Goal: Contribute content

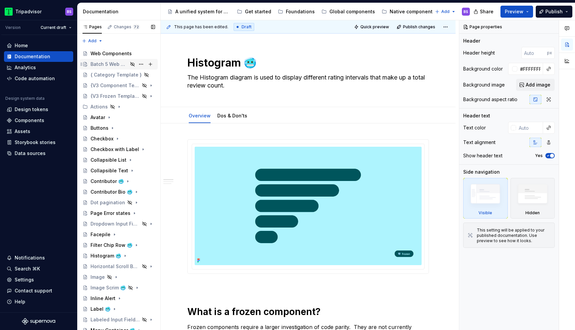
click at [108, 62] on div "Batch 5 Web Components" at bounding box center [108, 64] width 37 height 7
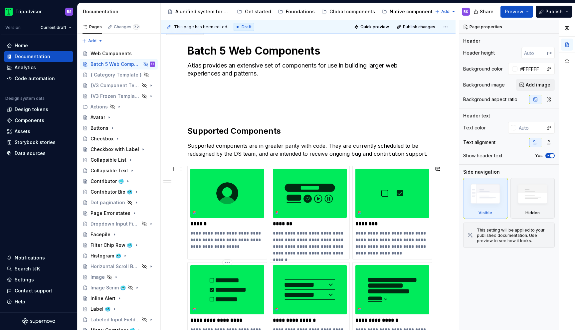
scroll to position [1, 0]
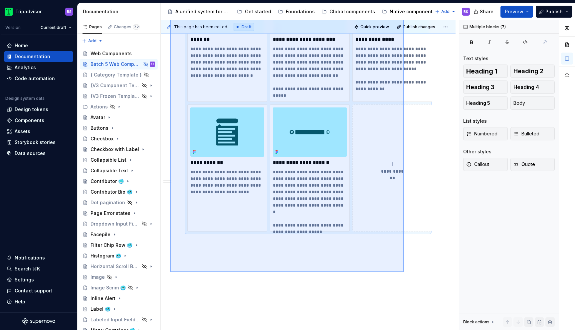
drag, startPoint x: 170, startPoint y: 127, endPoint x: 404, endPoint y: 270, distance: 273.8
click at [404, 270] on div "**********" at bounding box center [310, 175] width 298 height 310
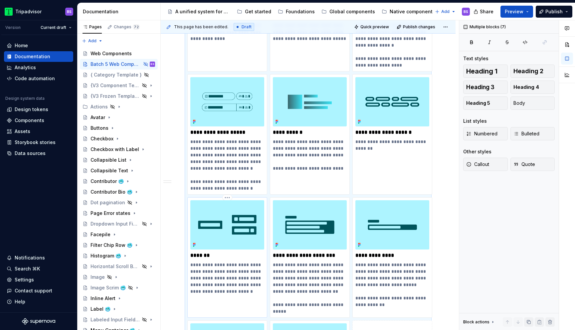
scroll to position [1225, 0]
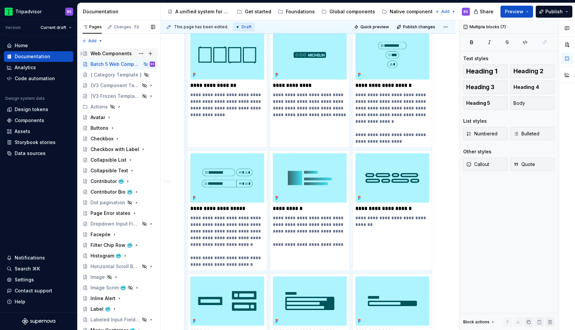
click at [99, 55] on div "Web Components" at bounding box center [110, 53] width 41 height 7
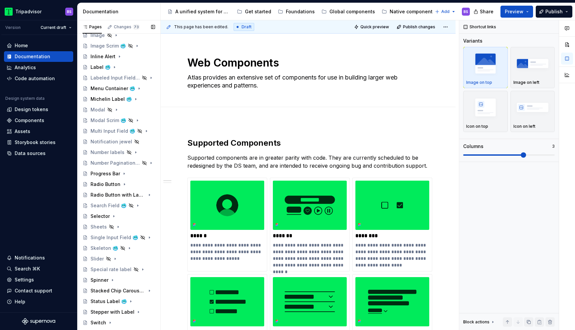
scroll to position [355, 0]
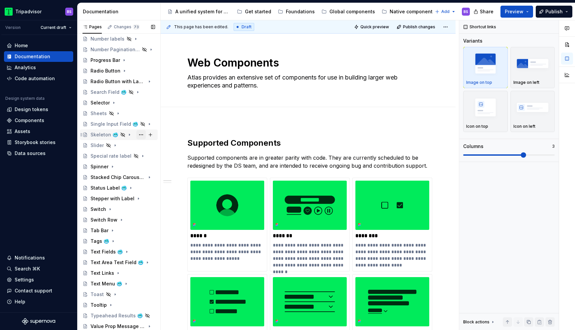
click at [143, 134] on button "Page tree" at bounding box center [140, 134] width 9 height 9
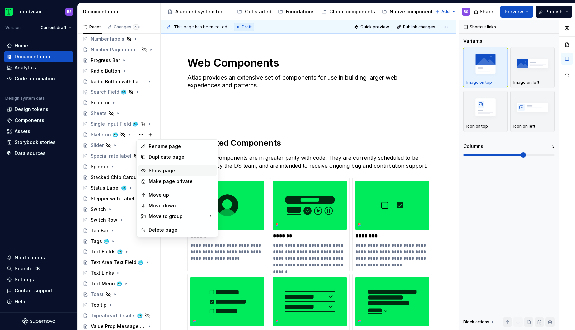
click at [156, 170] on div "Show page" at bounding box center [181, 170] width 65 height 7
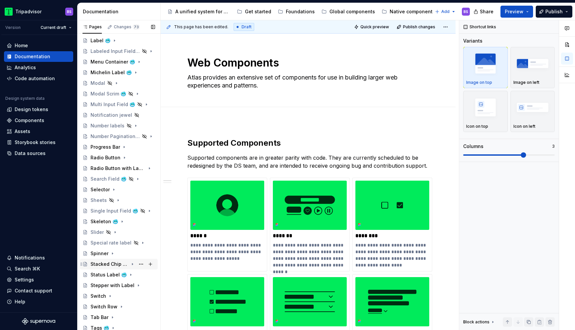
scroll to position [258, 0]
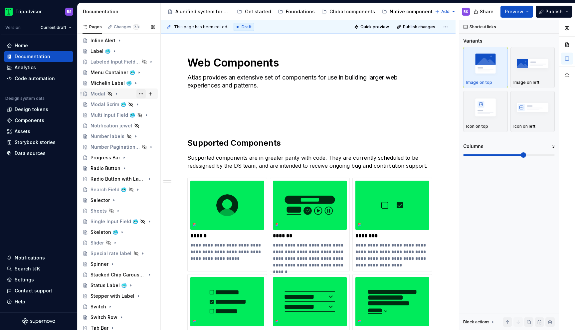
click at [140, 94] on button "Page tree" at bounding box center [140, 93] width 9 height 9
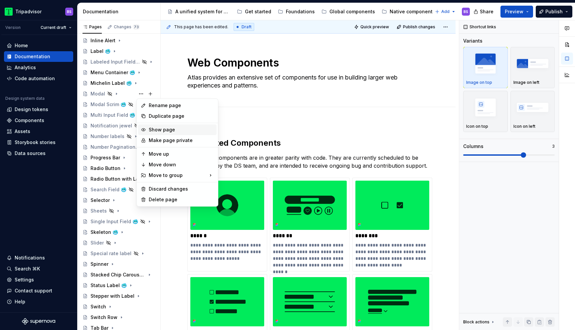
click at [160, 132] on div "Show page" at bounding box center [181, 129] width 65 height 7
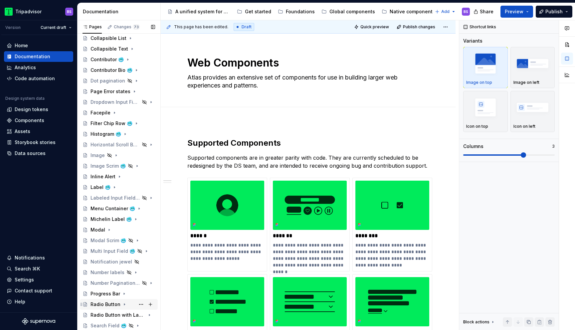
scroll to position [108, 0]
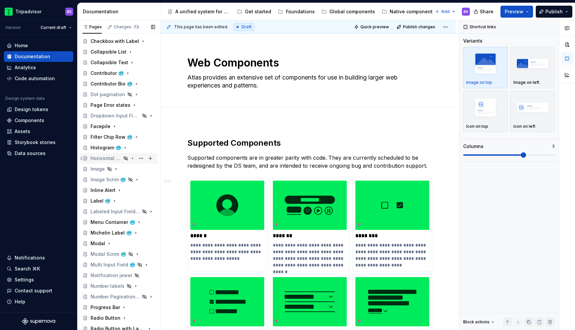
click at [122, 159] on div "Horizontal Scroll Bar Button" at bounding box center [122, 158] width 65 height 9
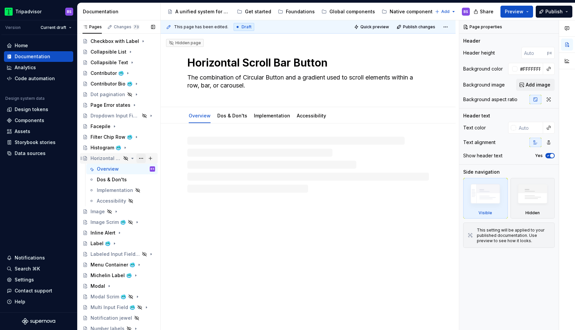
click at [140, 157] on button "Page tree" at bounding box center [140, 158] width 9 height 9
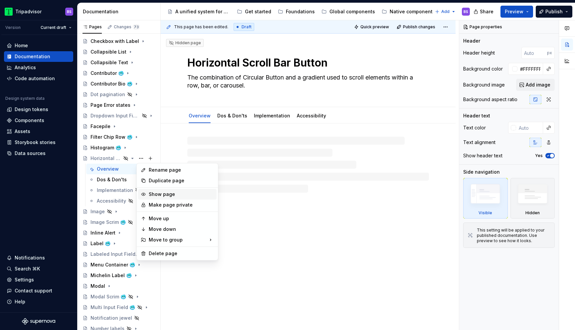
click at [158, 197] on div "Show page" at bounding box center [181, 194] width 65 height 7
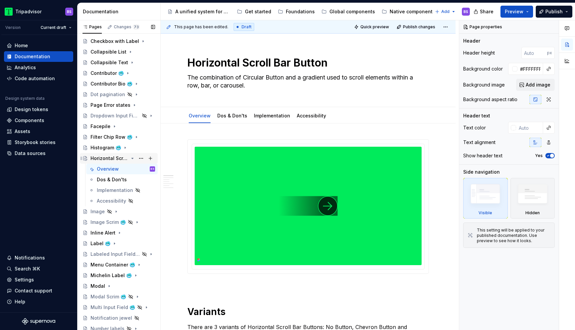
click at [133, 158] on icon "Page tree" at bounding box center [133, 158] width 2 height 1
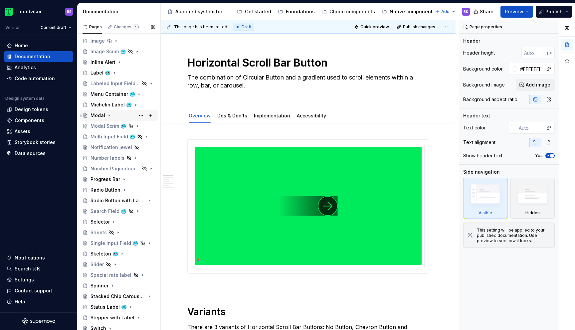
scroll to position [355, 0]
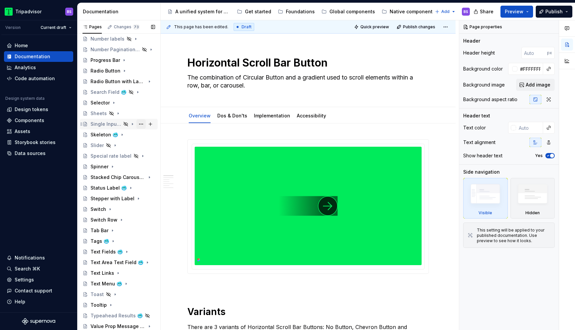
click at [143, 123] on button "Page tree" at bounding box center [140, 123] width 9 height 9
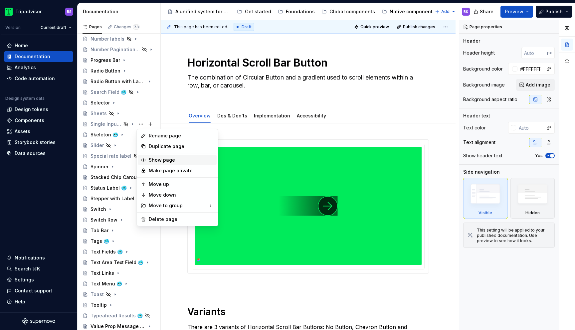
click at [156, 160] on div "Show page" at bounding box center [181, 160] width 65 height 7
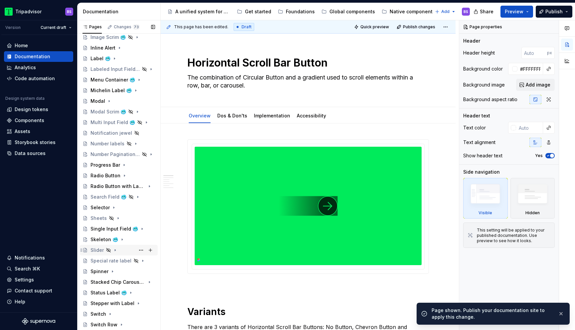
scroll to position [228, 0]
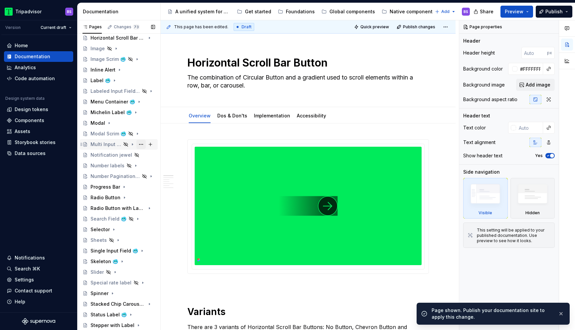
click at [140, 145] on button "Page tree" at bounding box center [140, 144] width 9 height 9
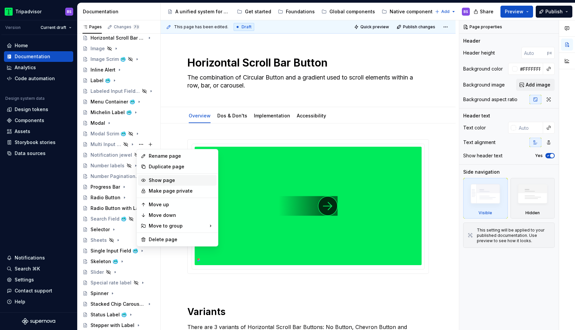
click at [153, 182] on div "Show page" at bounding box center [181, 180] width 65 height 7
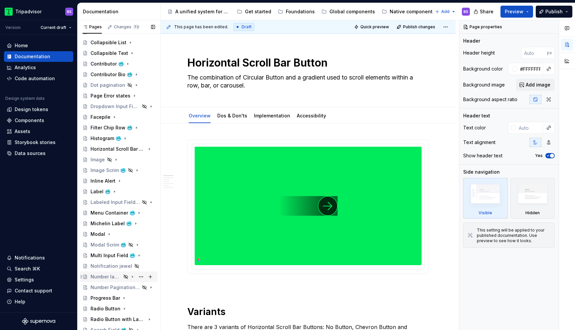
scroll to position [0, 0]
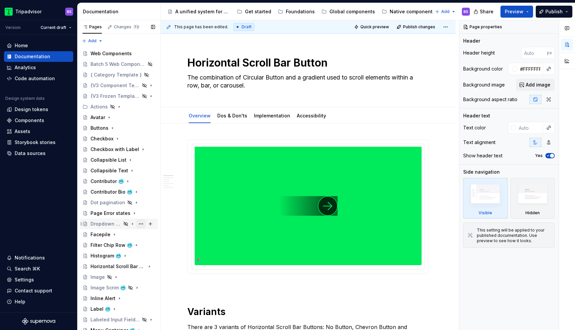
click at [139, 223] on button "Page tree" at bounding box center [140, 223] width 9 height 9
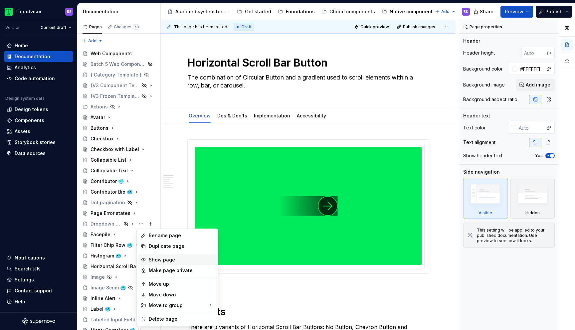
click at [156, 257] on div "Show page" at bounding box center [181, 259] width 65 height 7
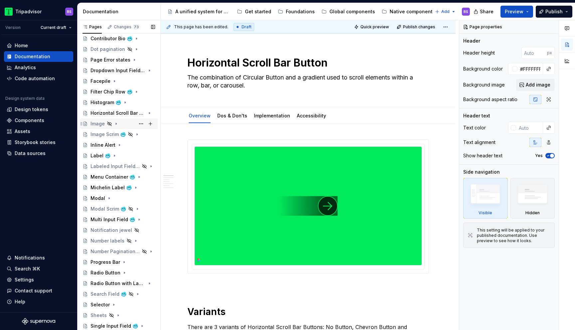
scroll to position [151, 0]
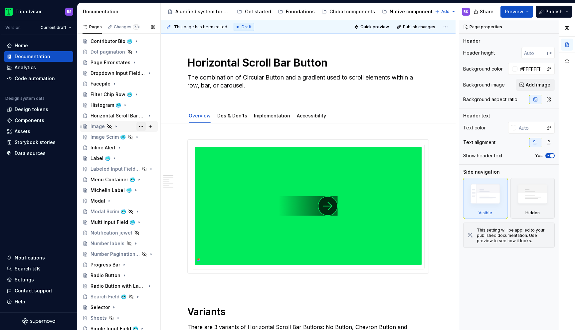
click at [139, 127] on button "Page tree" at bounding box center [140, 126] width 9 height 9
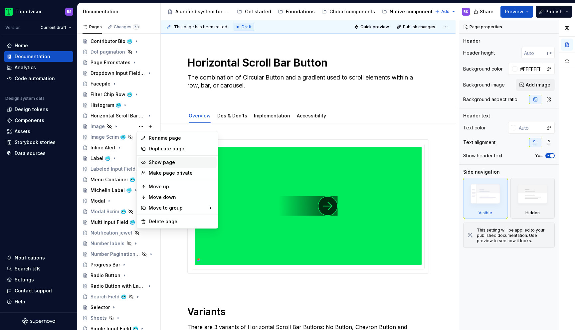
click at [152, 161] on div "Show page" at bounding box center [181, 162] width 65 height 7
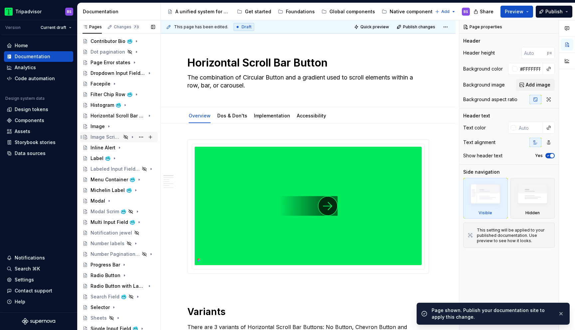
scroll to position [0, 0]
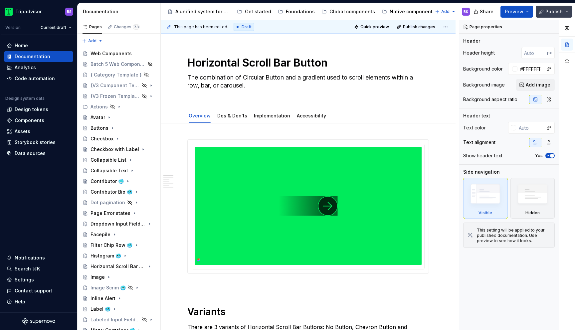
click at [550, 9] on span "Publish" at bounding box center [553, 11] width 17 height 7
click at [399, 41] on div "Edit header" at bounding box center [305, 45] width 289 height 12
click at [548, 13] on span "Publish" at bounding box center [553, 11] width 17 height 7
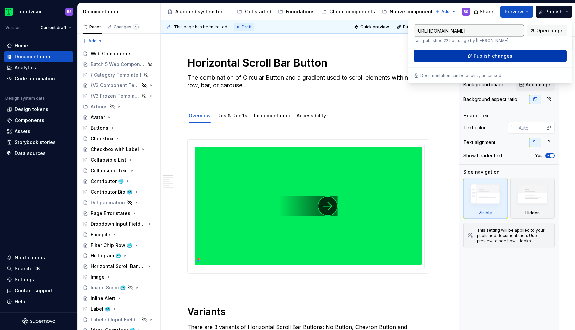
click at [503, 56] on span "Publish changes" at bounding box center [492, 56] width 39 height 7
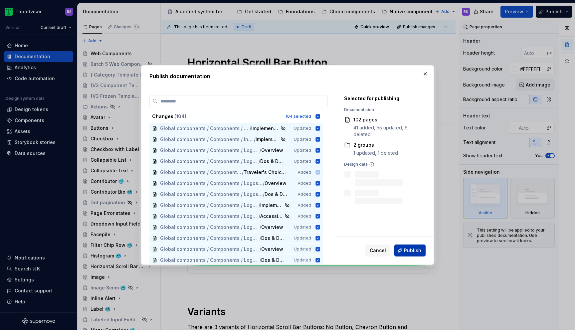
click at [415, 249] on span "Publish" at bounding box center [412, 250] width 17 height 7
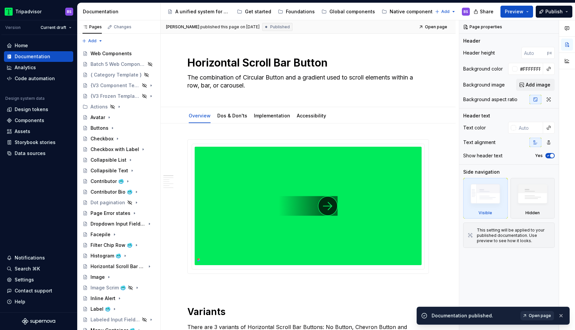
click at [540, 316] on span "Open page" at bounding box center [539, 315] width 22 height 5
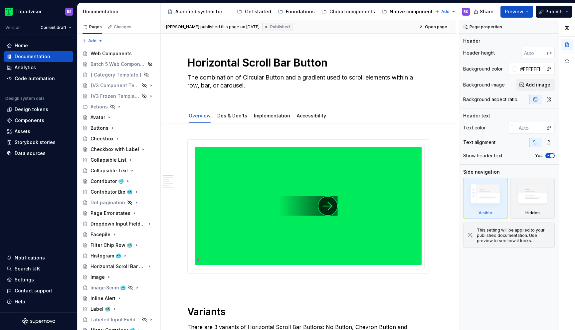
type textarea "*"
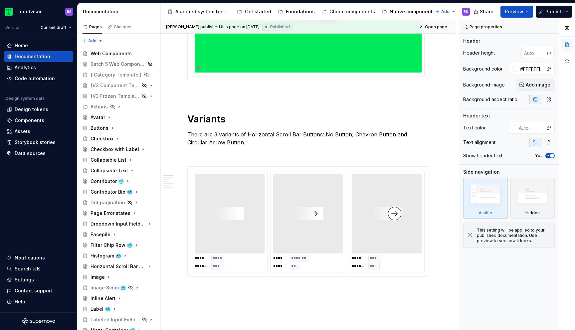
scroll to position [198, 0]
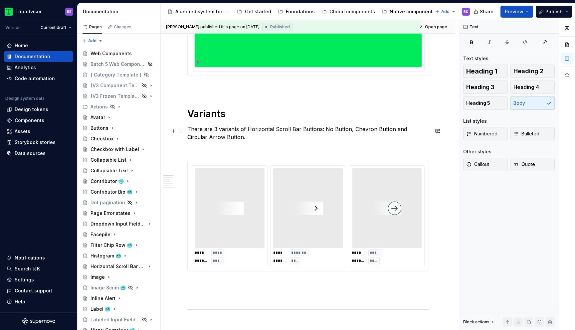
click at [215, 129] on p "There are 3 variants of Horizontal Scroll Bar Buttons: No Button, Chevron Butto…" at bounding box center [307, 133] width 241 height 16
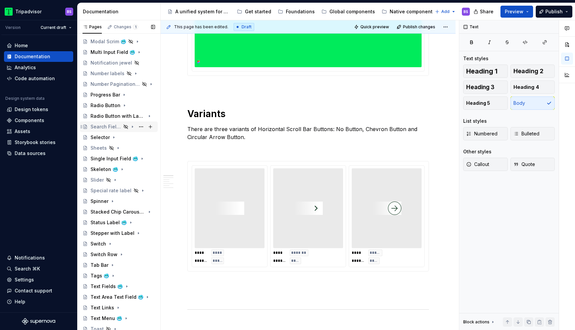
scroll to position [310, 0]
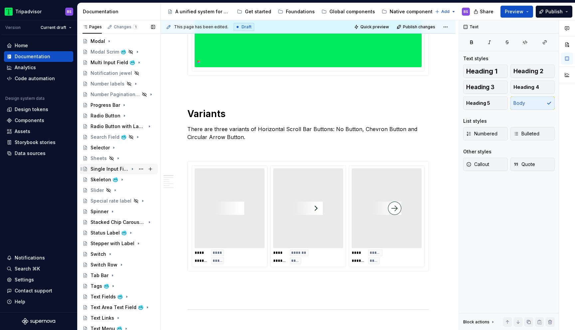
click at [113, 170] on div "Single Input Field 🥶" at bounding box center [109, 169] width 38 height 7
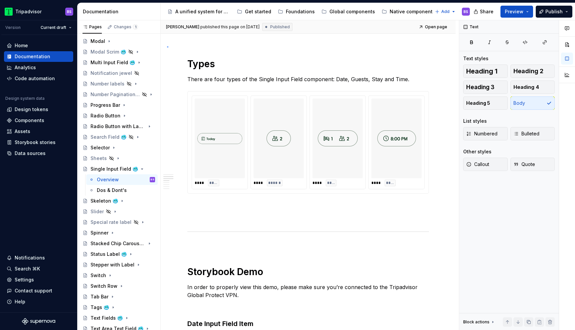
scroll to position [365, 0]
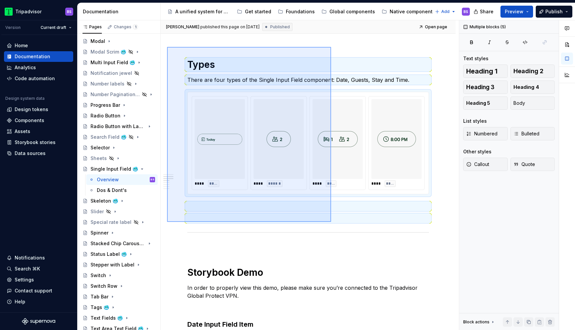
drag, startPoint x: 167, startPoint y: 46, endPoint x: 331, endPoint y: 222, distance: 240.2
click at [331, 222] on div "**********" at bounding box center [310, 175] width 298 height 310
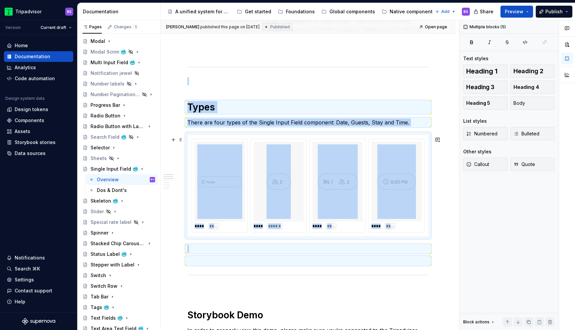
scroll to position [309, 0]
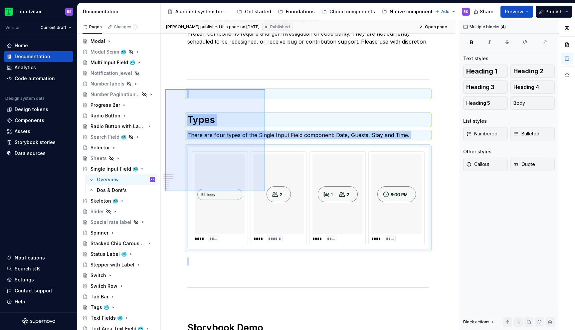
drag, startPoint x: 165, startPoint y: 89, endPoint x: 263, endPoint y: 190, distance: 140.6
click at [263, 190] on div "**********" at bounding box center [310, 175] width 298 height 310
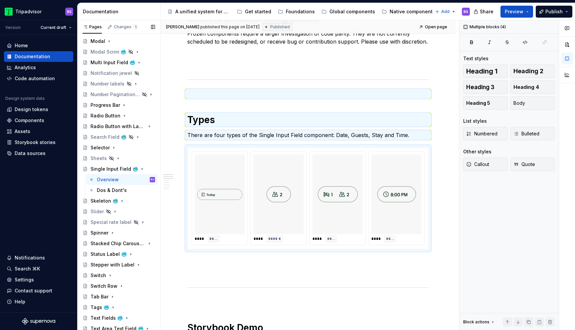
click at [160, 94] on div "Accessibility guide for tree Page tree. Navigate the tree with the arrow keys. …" at bounding box center [118, 67] width 83 height 664
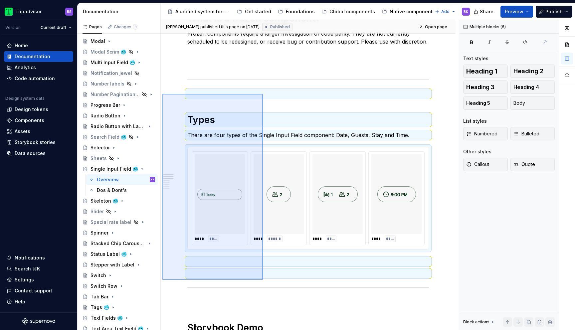
drag, startPoint x: 162, startPoint y: 94, endPoint x: 263, endPoint y: 280, distance: 211.3
click at [263, 280] on div "**********" at bounding box center [310, 175] width 298 height 310
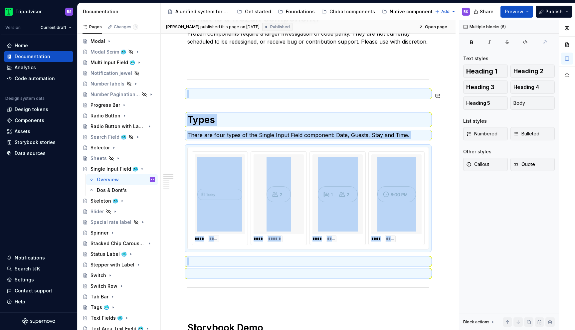
copy div "Types There are four types of the Single Input Field component: Date, Guests, S…"
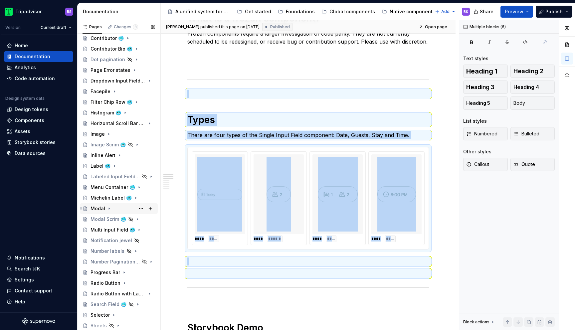
scroll to position [110, 0]
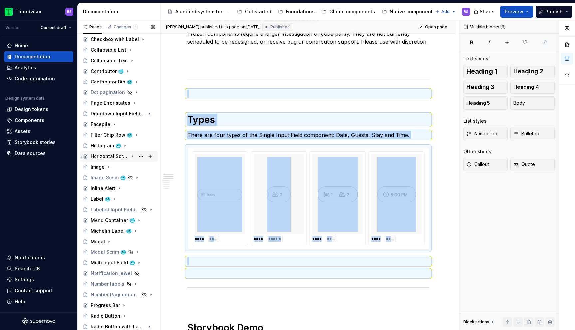
click at [115, 153] on div "Horizontal Scroll Bar Button" at bounding box center [109, 156] width 38 height 7
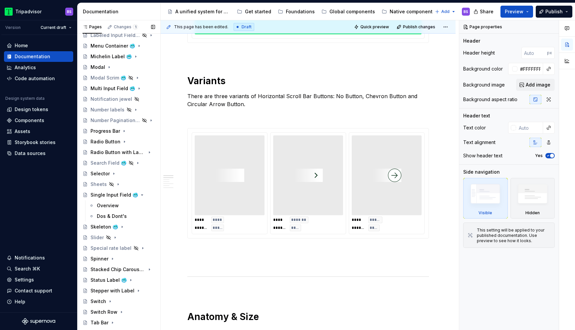
scroll to position [419, 0]
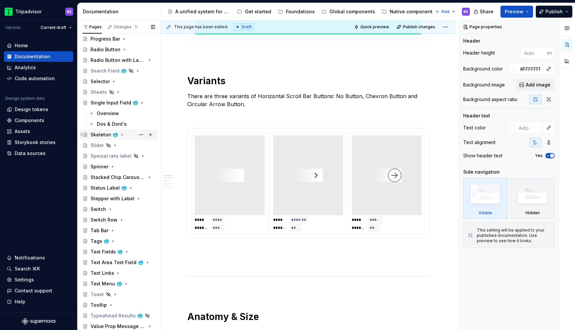
click at [104, 137] on div "Skeleton 🥶" at bounding box center [104, 134] width 28 height 7
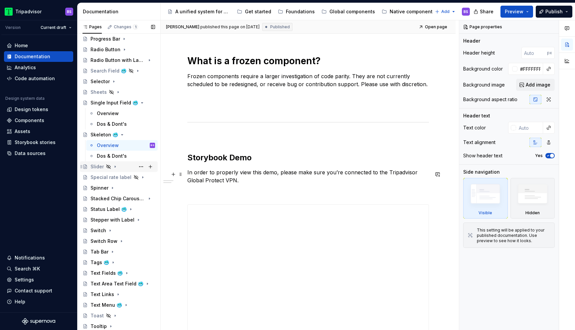
scroll to position [283, 0]
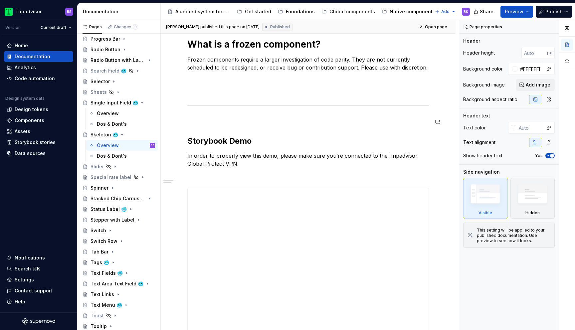
type textarea "*"
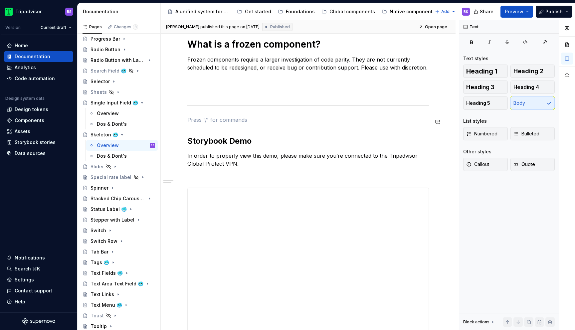
click at [237, 115] on div "**********" at bounding box center [307, 159] width 241 height 575
click at [237, 101] on div "**********" at bounding box center [307, 159] width 241 height 575
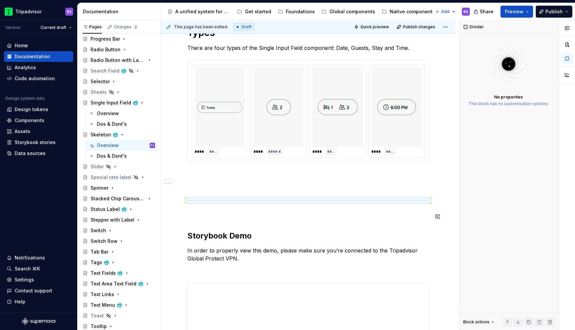
scroll to position [421, 0]
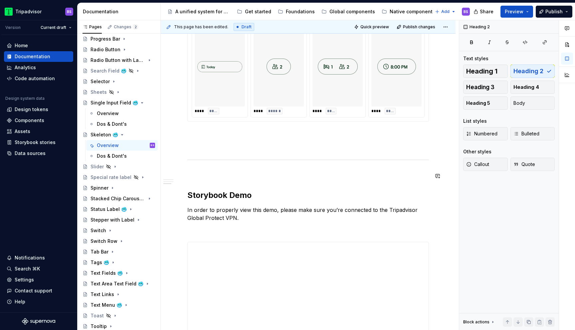
click at [210, 181] on div "**********" at bounding box center [307, 118] width 241 height 766
click at [205, 162] on div at bounding box center [307, 160] width 241 height 4
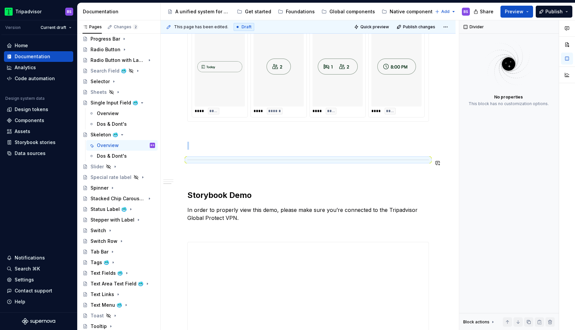
copy br
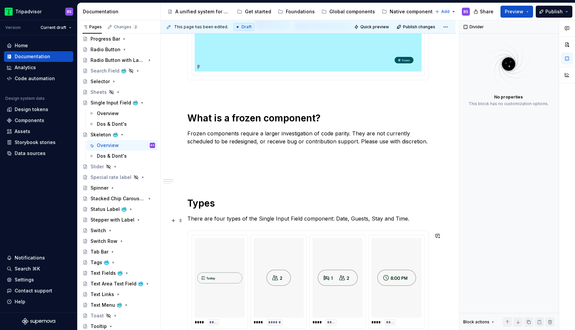
scroll to position [203, 0]
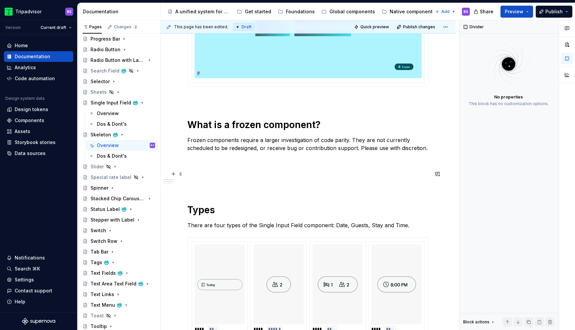
click at [204, 179] on div "**********" at bounding box center [307, 335] width 241 height 766
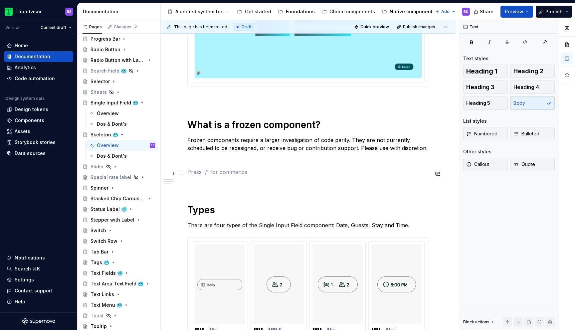
click at [194, 175] on p at bounding box center [307, 172] width 241 height 8
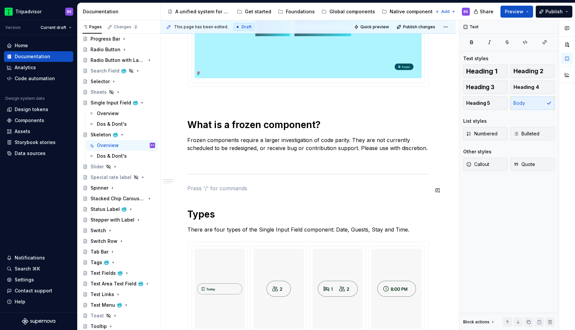
click at [201, 189] on p at bounding box center [307, 188] width 241 height 8
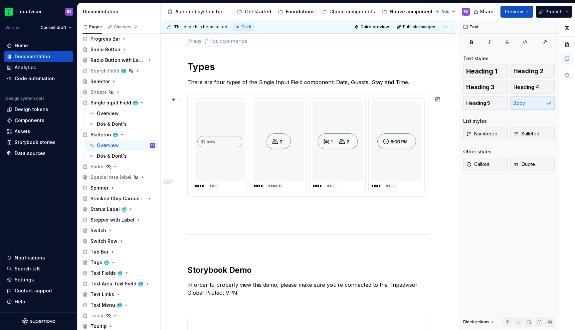
scroll to position [348, 0]
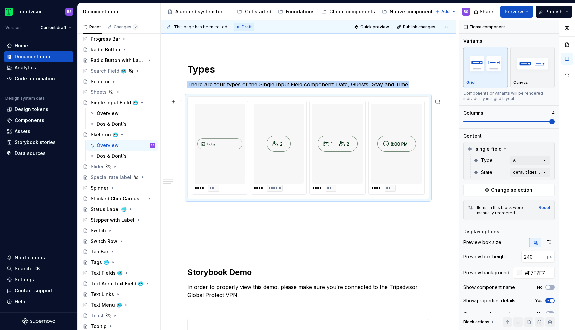
click at [248, 161] on div "**** **** **** ****** **** **** **** ****" at bounding box center [308, 148] width 233 height 94
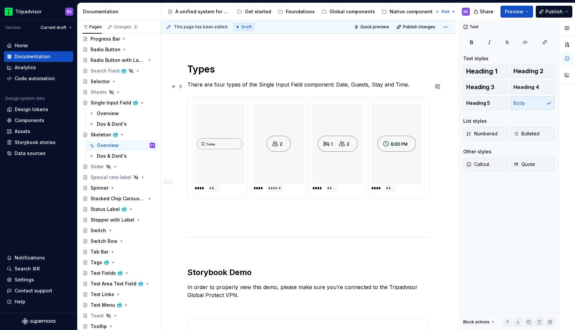
click at [214, 86] on p "There are four types of the Single Input Field component: Date, Guests, Stay an…" at bounding box center [307, 84] width 241 height 8
click at [214, 72] on h1 "Types" at bounding box center [307, 69] width 241 height 12
click at [179, 86] on span at bounding box center [180, 86] width 5 height 9
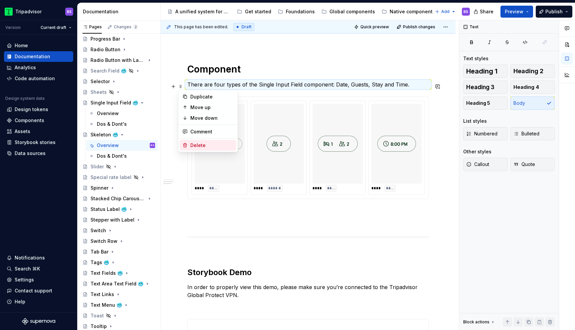
click at [205, 144] on div "Delete" at bounding box center [211, 145] width 43 height 7
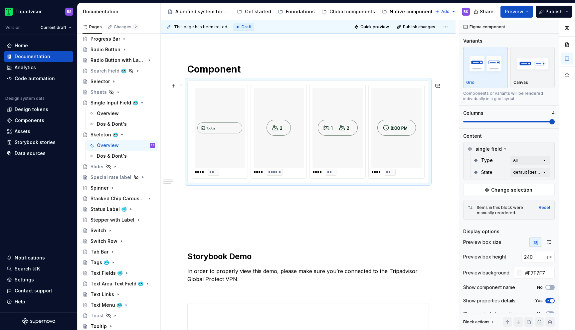
click at [276, 139] on img at bounding box center [278, 127] width 24 height 74
click at [517, 191] on span "Change selection" at bounding box center [511, 190] width 41 height 7
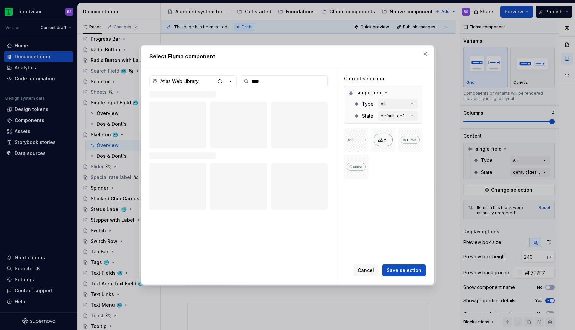
type input "****"
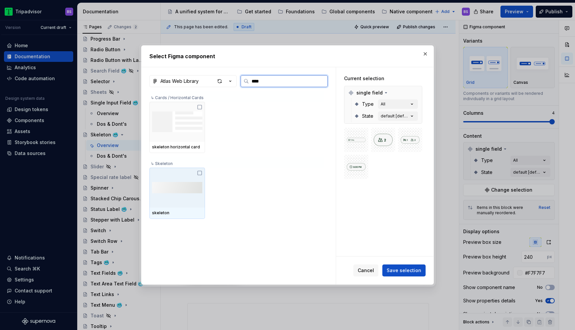
click at [200, 190] on img at bounding box center [177, 188] width 50 height 12
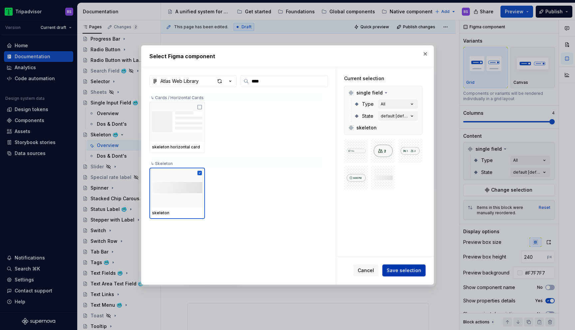
click at [410, 272] on span "Save selection" at bounding box center [403, 270] width 35 height 7
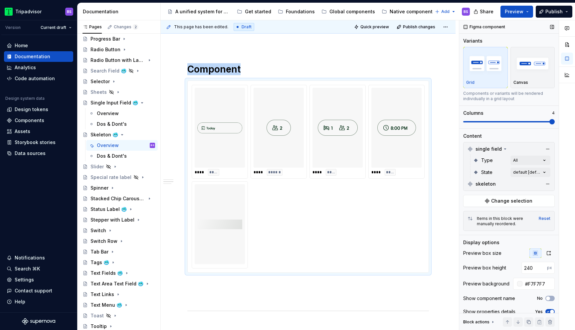
scroll to position [410, 0]
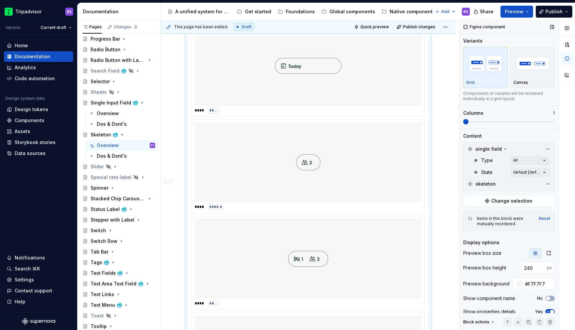
click at [463, 122] on span at bounding box center [465, 121] width 5 height 5
click at [548, 149] on button "button" at bounding box center [547, 148] width 9 height 9
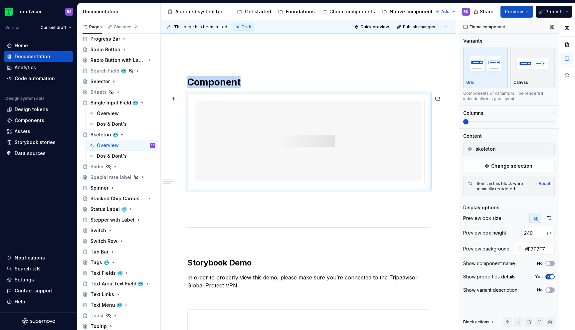
scroll to position [325, 0]
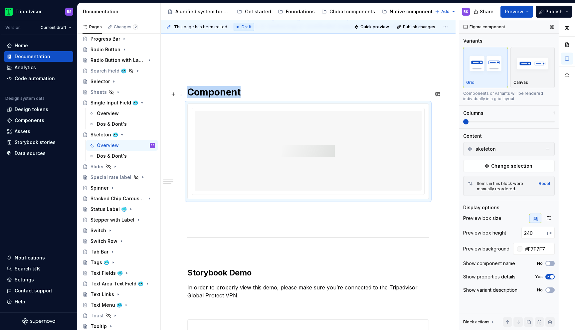
click at [249, 94] on h1 "Component" at bounding box center [307, 92] width 241 height 12
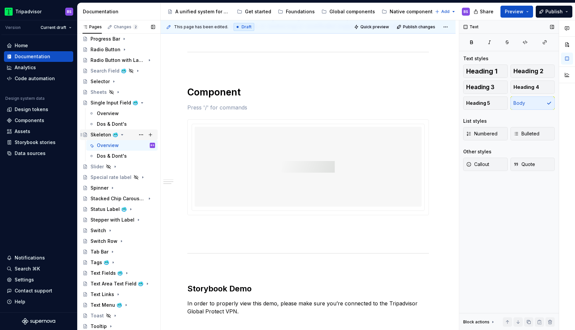
click at [121, 135] on icon "Page tree" at bounding box center [121, 134] width 5 height 5
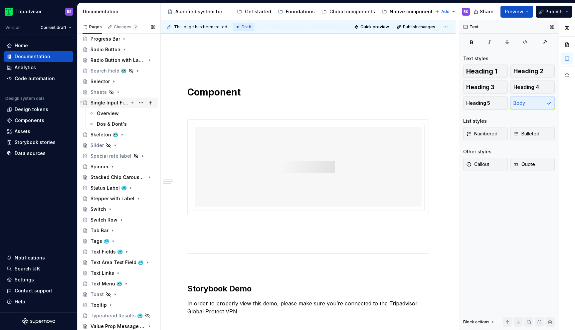
click at [132, 102] on icon "Page tree" at bounding box center [133, 102] width 2 height 1
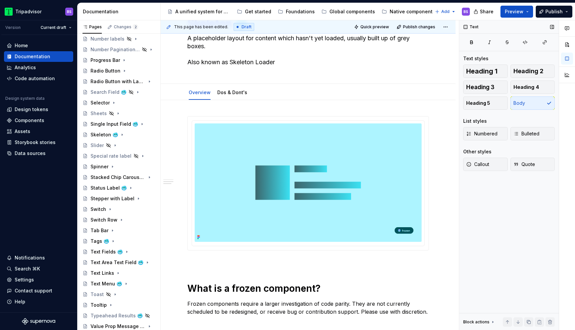
scroll to position [0, 0]
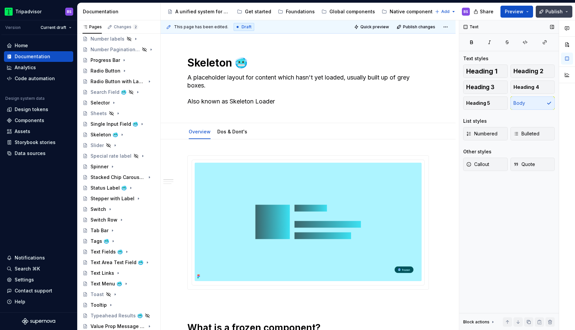
click at [546, 11] on span "Publish" at bounding box center [553, 11] width 17 height 7
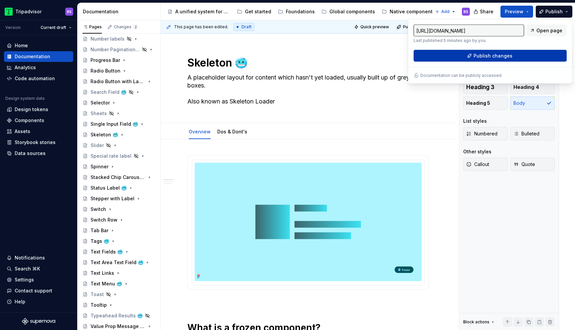
click at [494, 56] on span "Publish changes" at bounding box center [492, 56] width 39 height 7
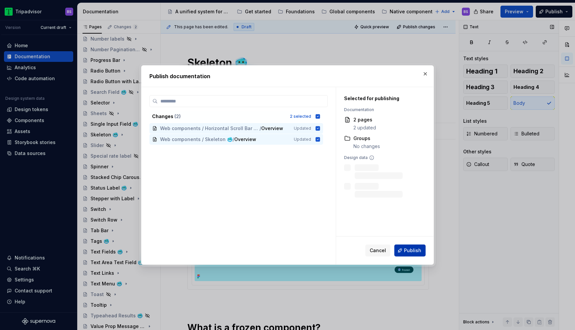
click at [401, 251] on button "Publish" at bounding box center [409, 250] width 31 height 12
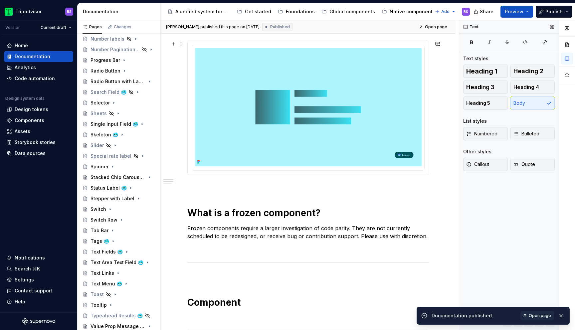
scroll to position [126, 0]
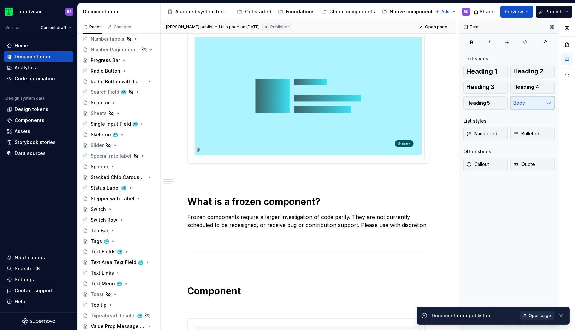
click at [541, 316] on span "Open page" at bounding box center [539, 315] width 22 height 5
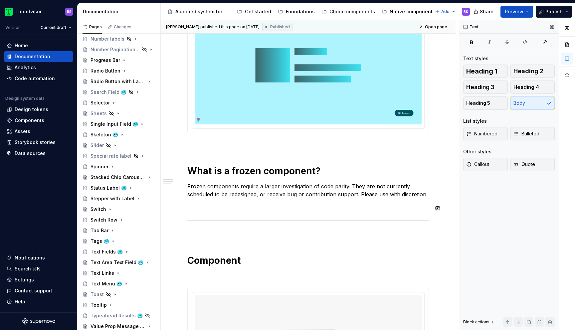
scroll to position [236, 0]
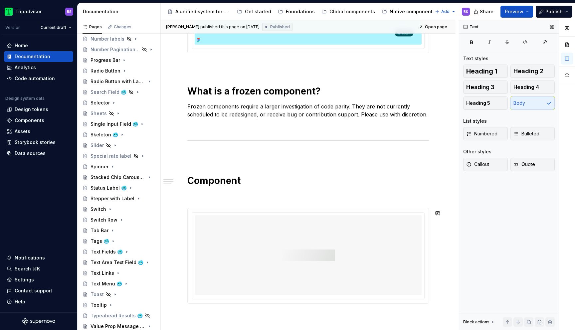
click at [219, 204] on div "**********" at bounding box center [307, 301] width 241 height 764
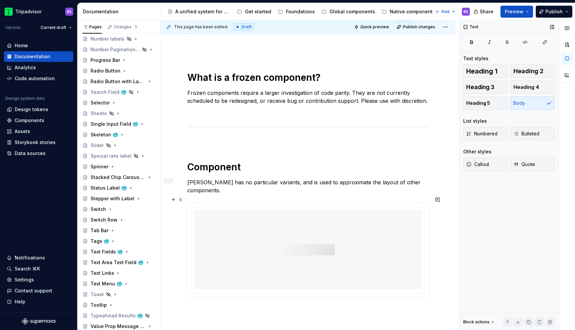
scroll to position [217, 0]
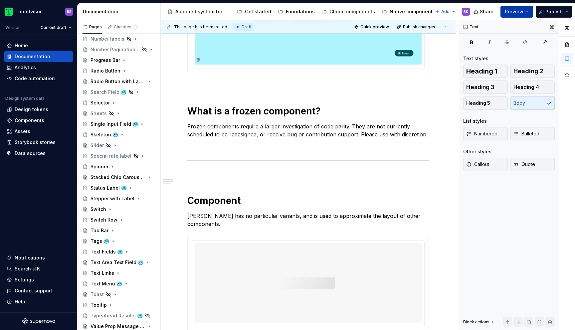
click at [518, 11] on span "Preview" at bounding box center [514, 11] width 19 height 7
click at [558, 8] on span "Publish" at bounding box center [553, 11] width 17 height 7
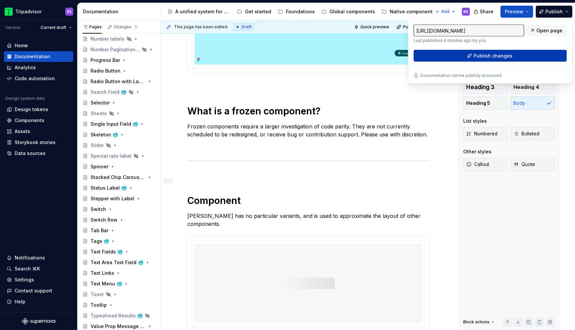
click at [515, 50] on button "Publish changes" at bounding box center [489, 56] width 153 height 12
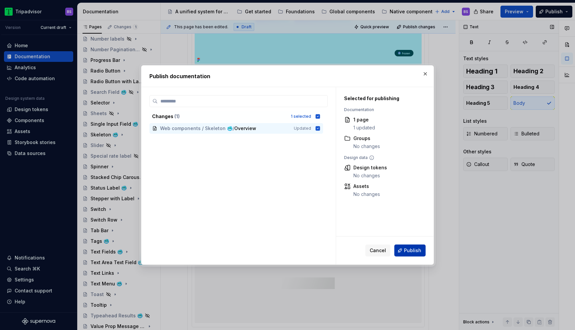
click at [413, 246] on button "Publish" at bounding box center [409, 250] width 31 height 12
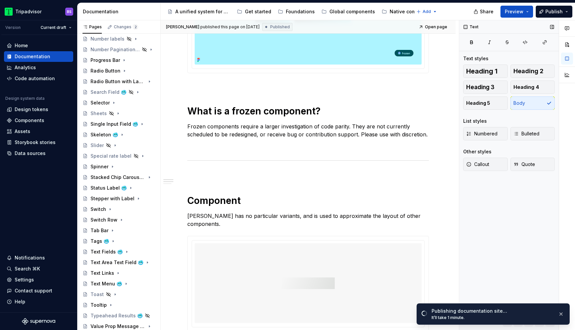
type textarea "*"
